Goal: Task Accomplishment & Management: Manage account settings

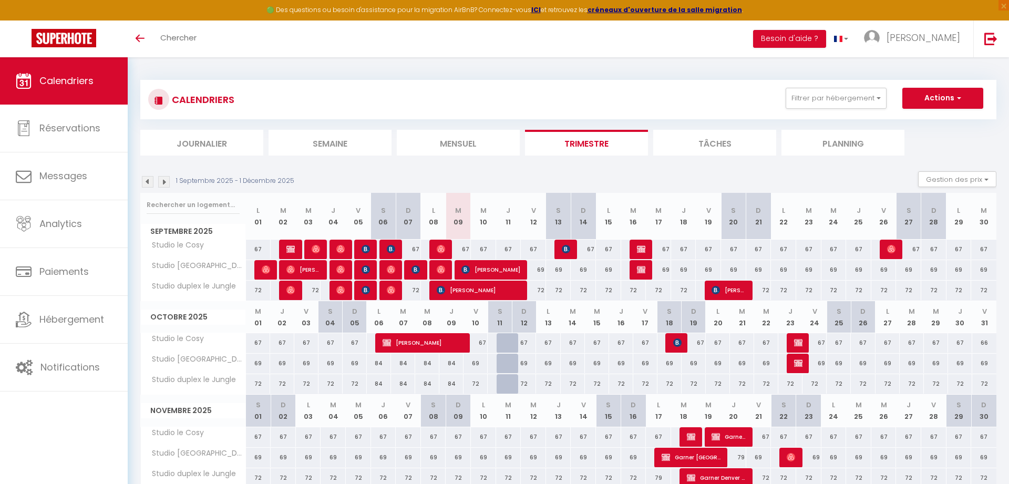
scroll to position [54, 0]
click at [478, 273] on span "[PERSON_NAME]" at bounding box center [490, 270] width 59 height 20
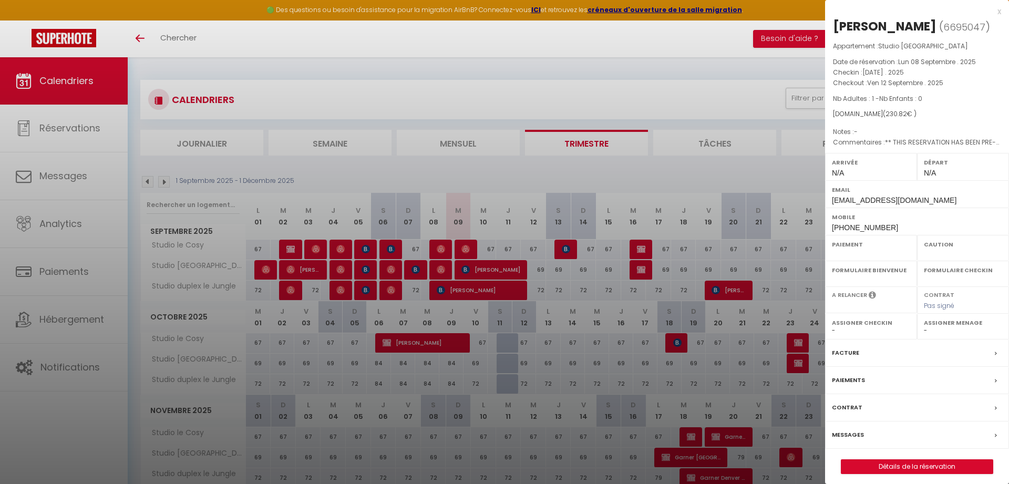
select select "OK"
select select "KO"
select select "0"
select select "1"
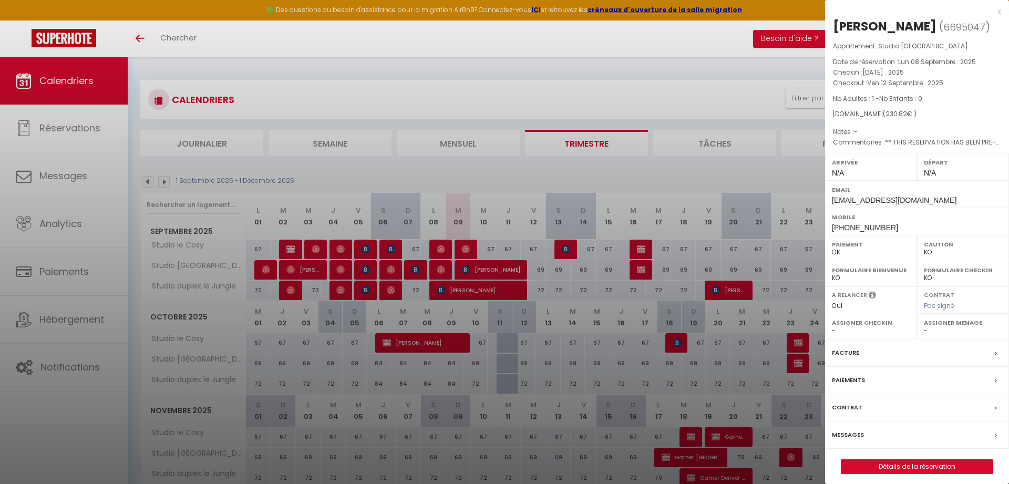
select select
click at [851, 433] on label "Messages" at bounding box center [848, 434] width 32 height 11
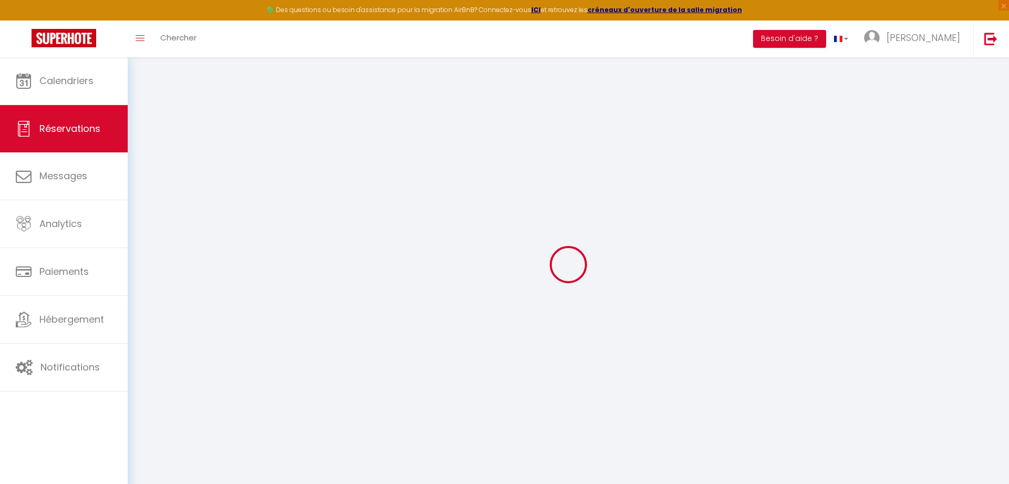
select select
checkbox input "false"
type textarea "** THIS RESERVATION HAS BEEN PRE-PAID ** BOOKING NOTE : Payment charge is EUR 3…"
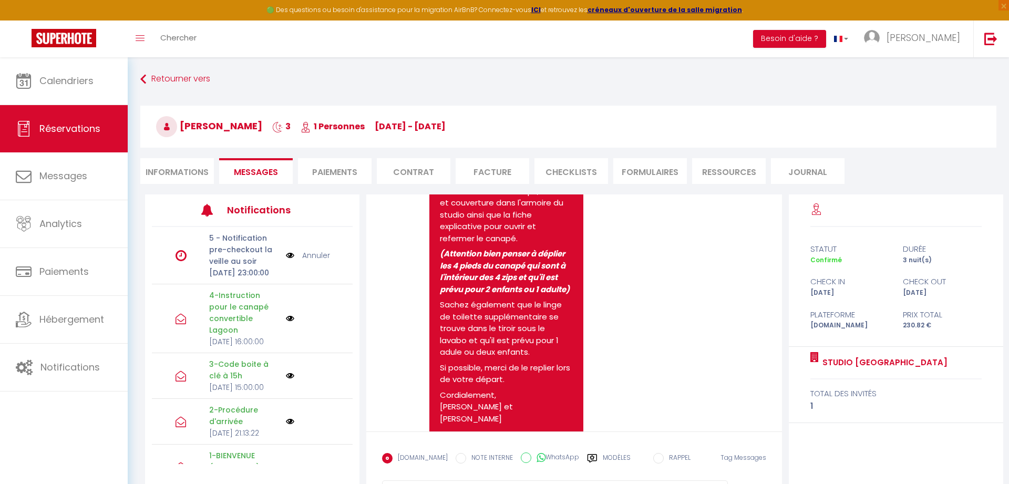
scroll to position [1377, 0]
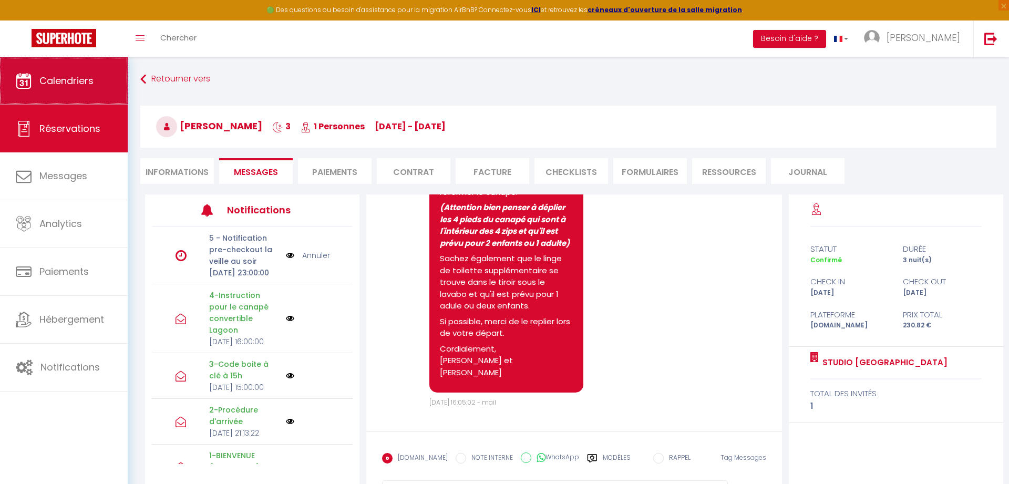
click at [60, 86] on span "Calendriers" at bounding box center [66, 80] width 54 height 13
